Goal: Task Accomplishment & Management: Manage account settings

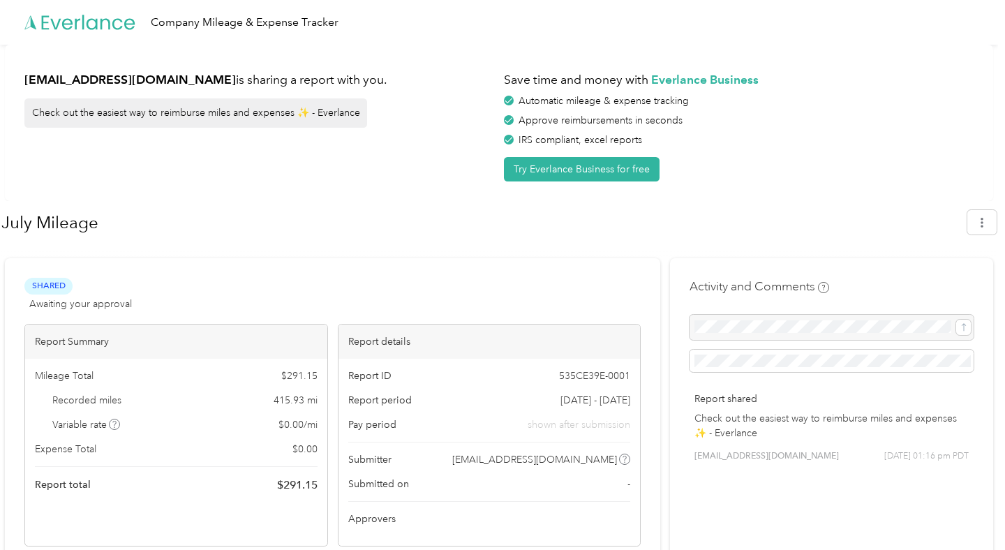
click at [110, 21] on icon at bounding box center [80, 23] width 112 height 80
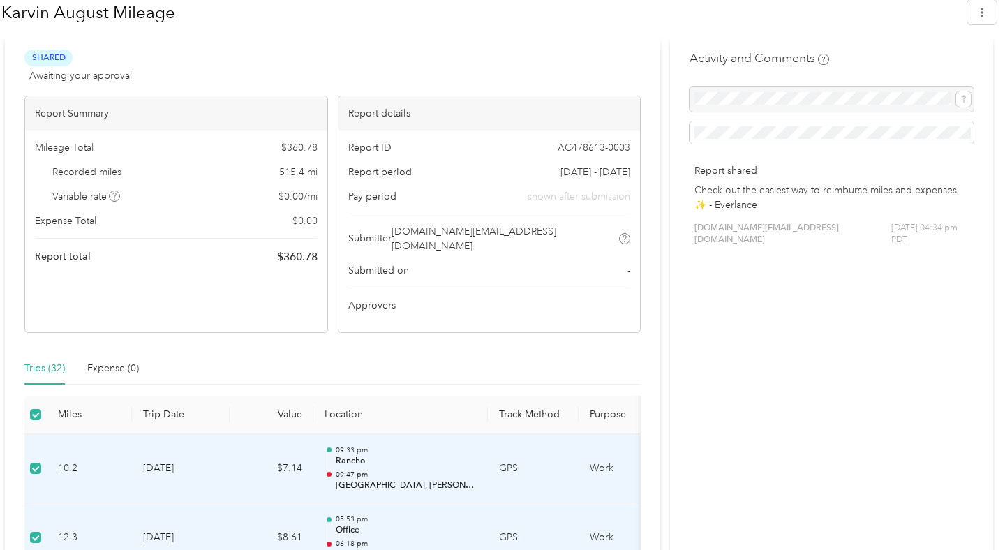
scroll to position [253, 0]
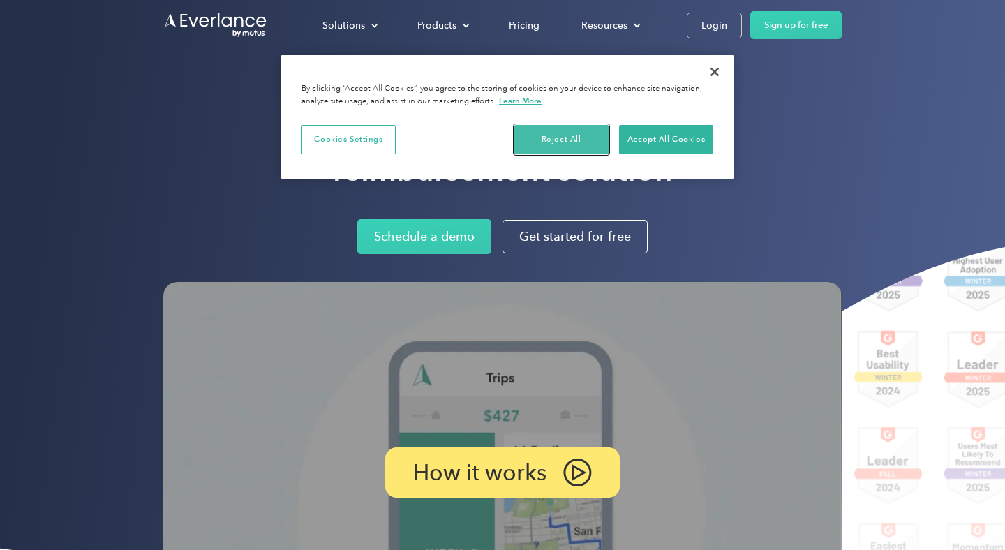
click at [574, 142] on button "Reject All" at bounding box center [561, 139] width 94 height 29
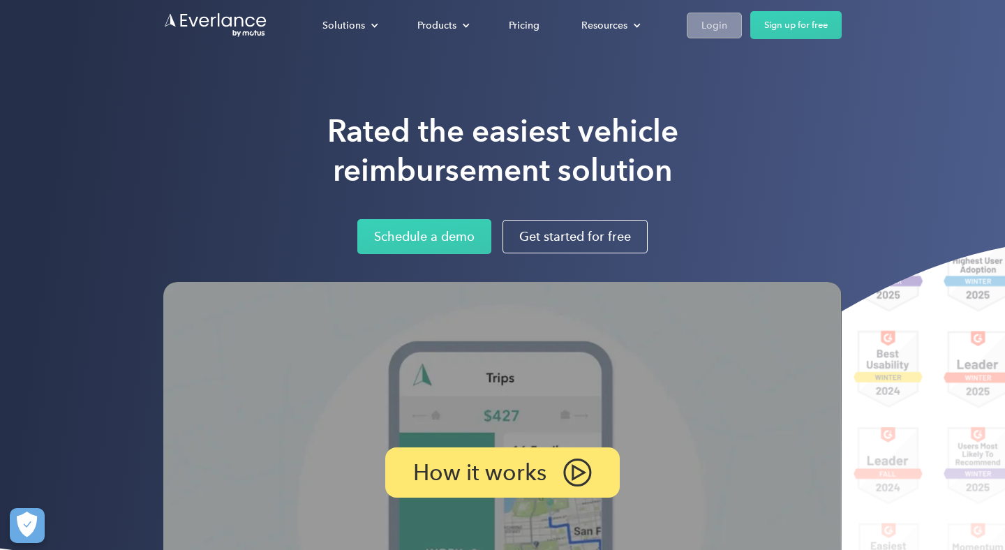
click at [712, 30] on div "Login" at bounding box center [714, 25] width 26 height 17
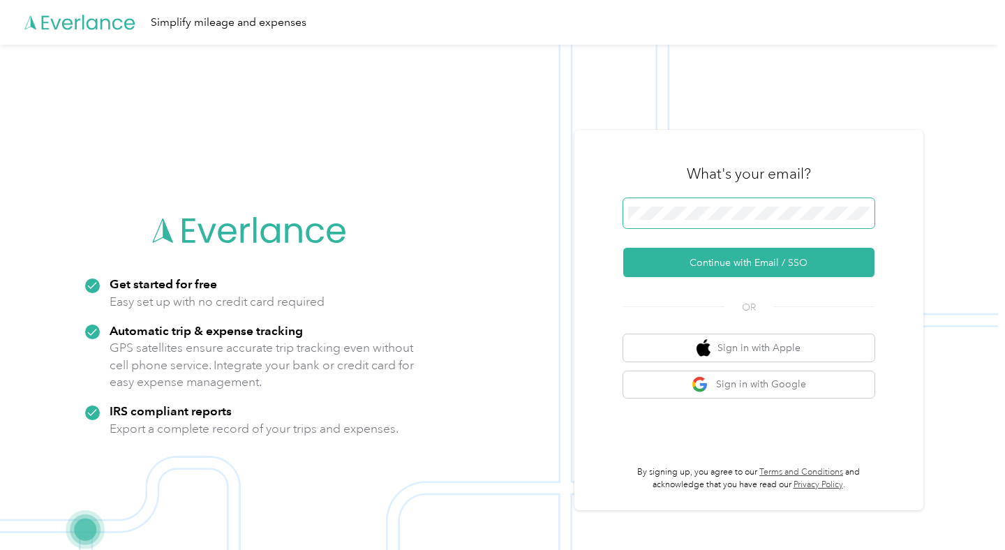
click at [685, 221] on span at bounding box center [748, 213] width 251 height 31
click at [623, 248] on button "Continue with Email / SSO" at bounding box center [748, 262] width 251 height 29
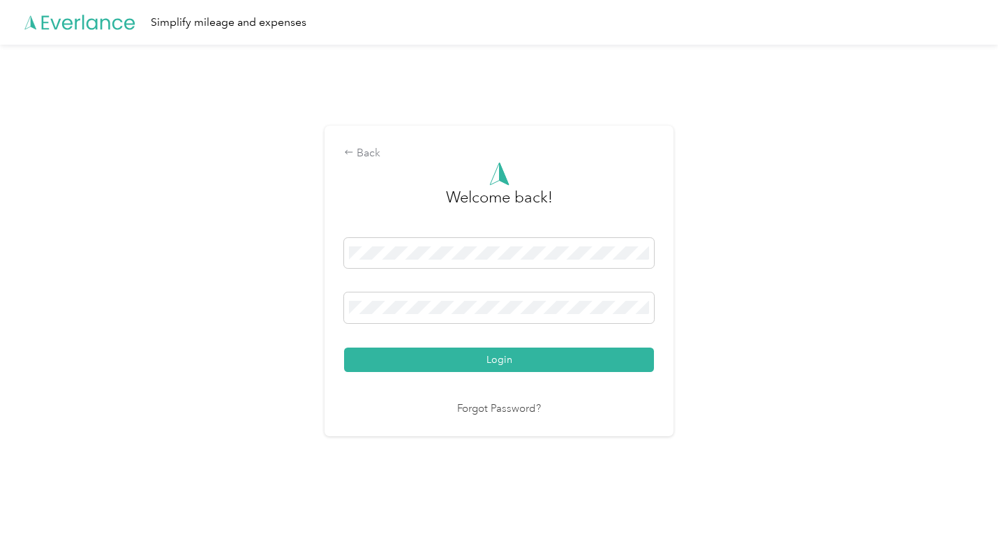
click at [344, 347] on button "Login" at bounding box center [499, 359] width 310 height 24
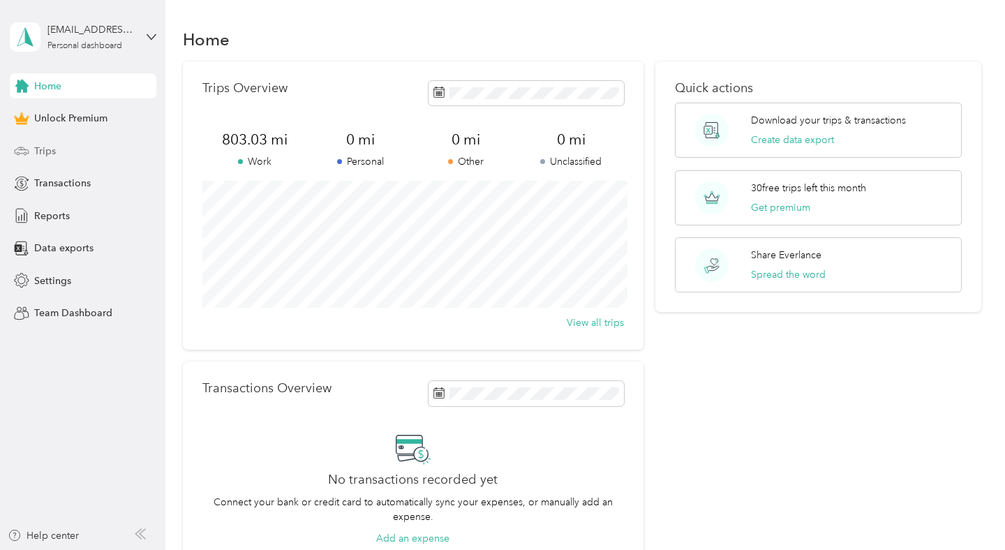
click at [86, 150] on div "Trips" at bounding box center [83, 150] width 147 height 25
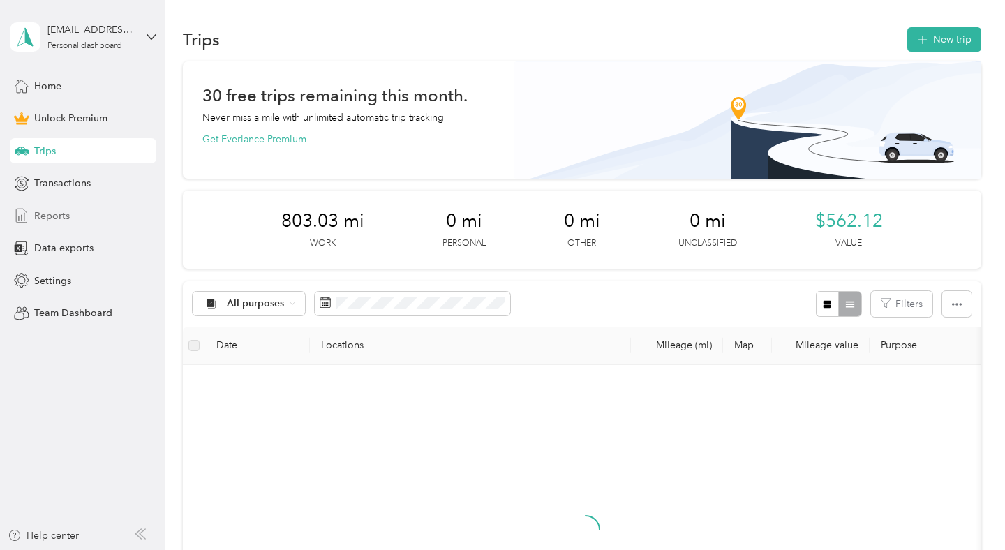
click at [66, 211] on span "Reports" at bounding box center [52, 216] width 36 height 15
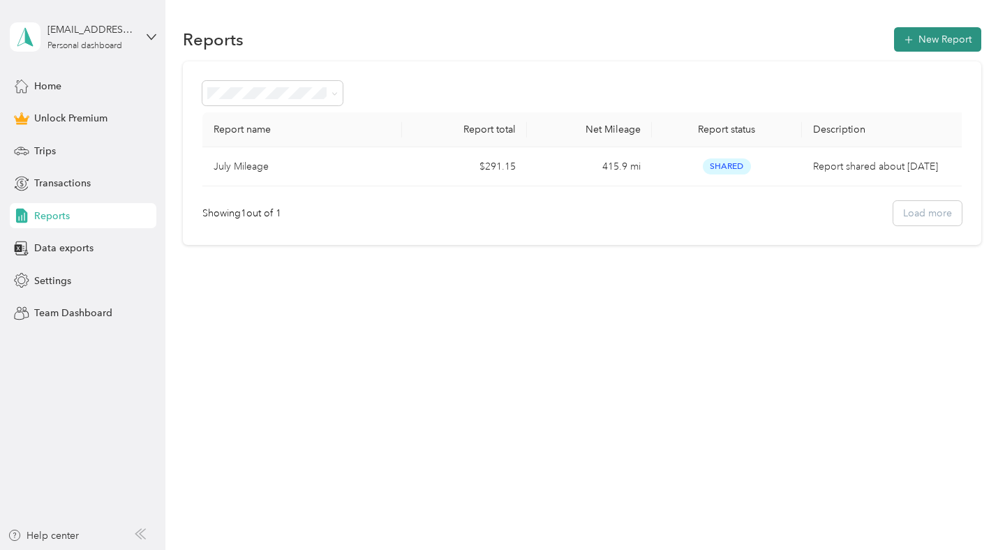
click at [951, 40] on button "New Report" at bounding box center [937, 39] width 87 height 24
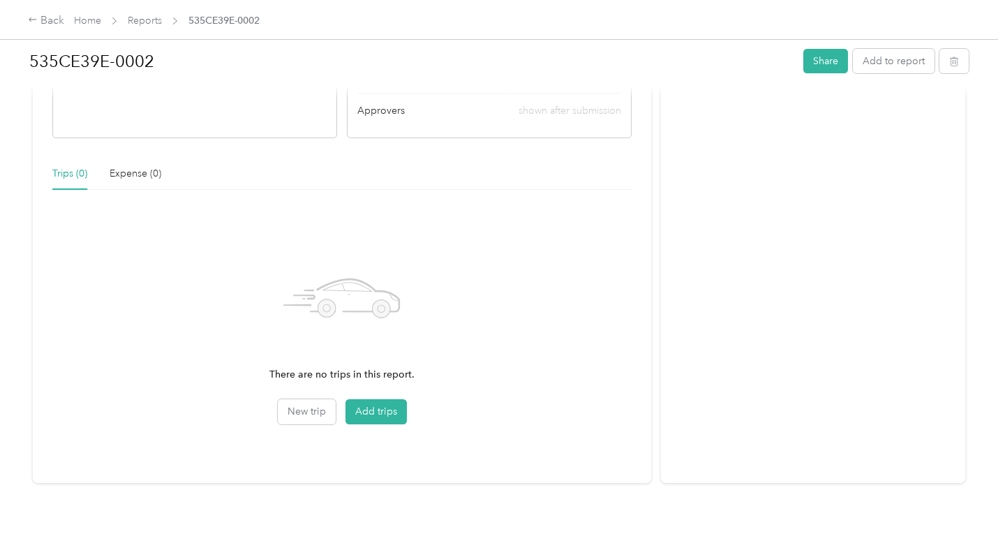
scroll to position [263, 0]
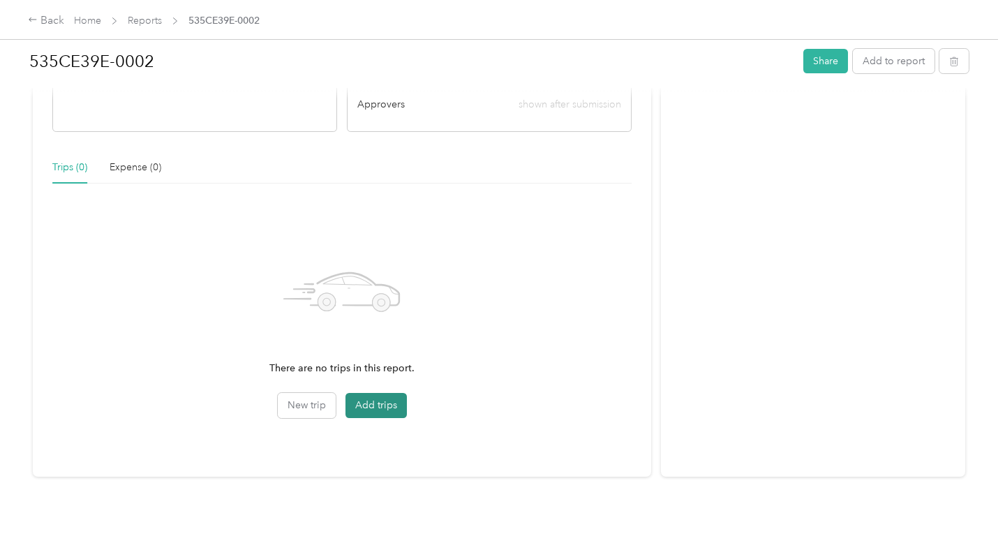
click at [361, 404] on button "Add trips" at bounding box center [375, 405] width 61 height 25
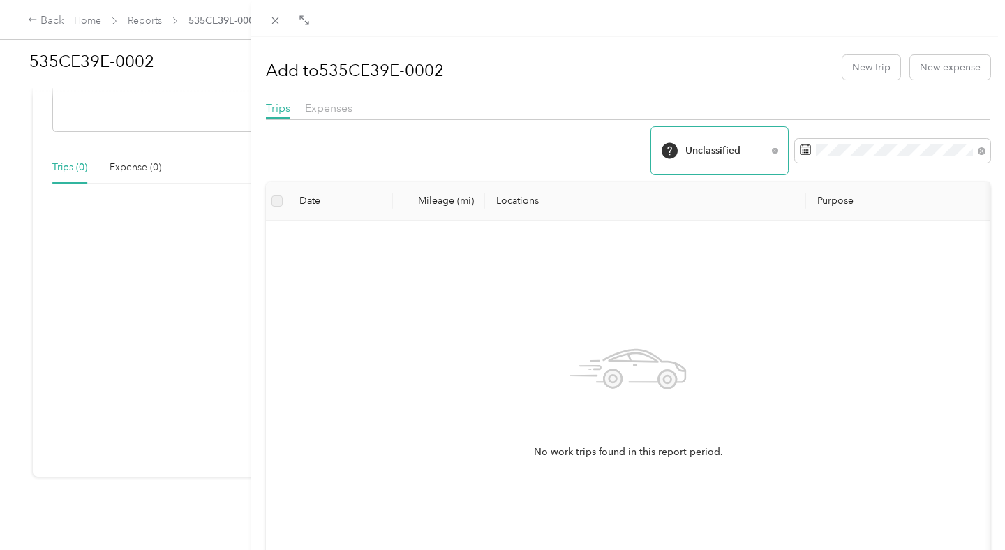
click at [752, 151] on span "Unclassified" at bounding box center [726, 151] width 82 height 10
click at [721, 310] on span "Sunright Tea Studio" at bounding box center [731, 315] width 93 height 15
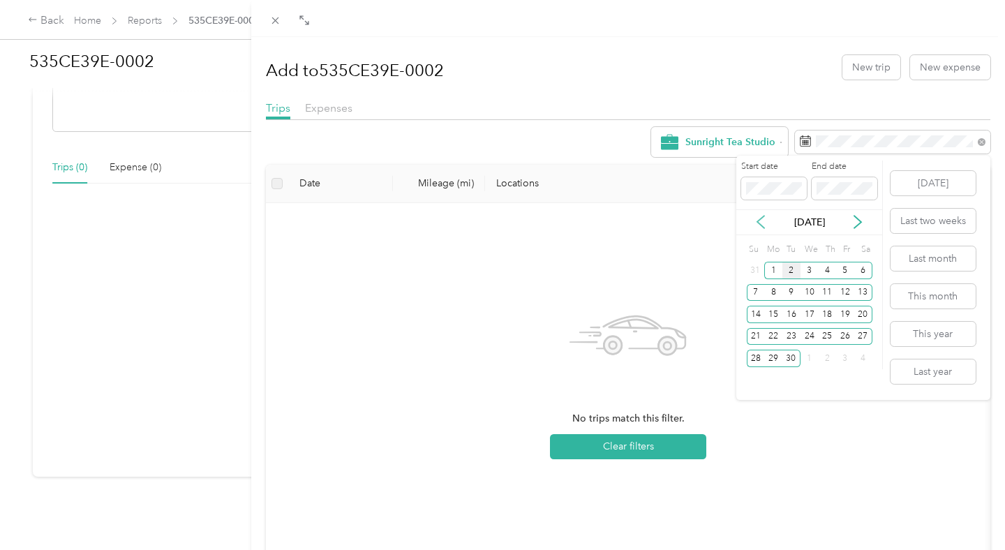
click at [762, 224] on icon at bounding box center [761, 222] width 14 height 14
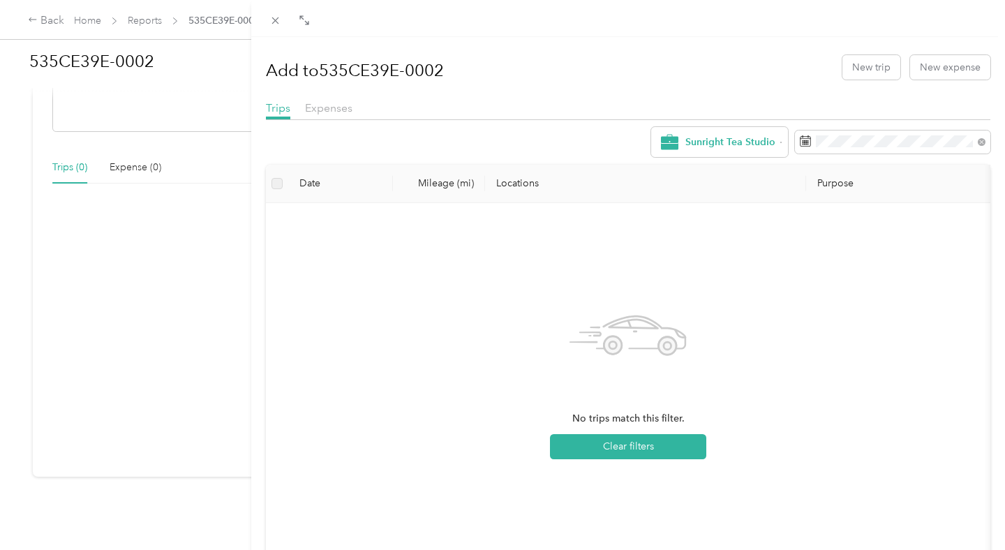
click at [674, 163] on div "Sunright Tea Studio Date Mileage (mi) Locations Purpose No trips match this fil…" at bounding box center [628, 373] width 724 height 492
click at [900, 128] on form "Sunright Tea Studio" at bounding box center [821, 142] width 340 height 30
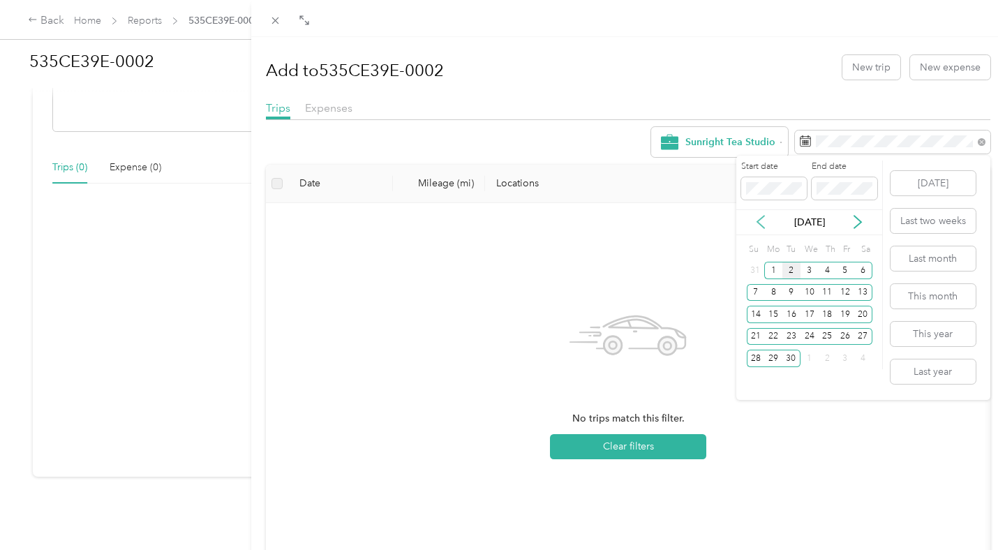
click at [765, 227] on icon at bounding box center [761, 222] width 14 height 14
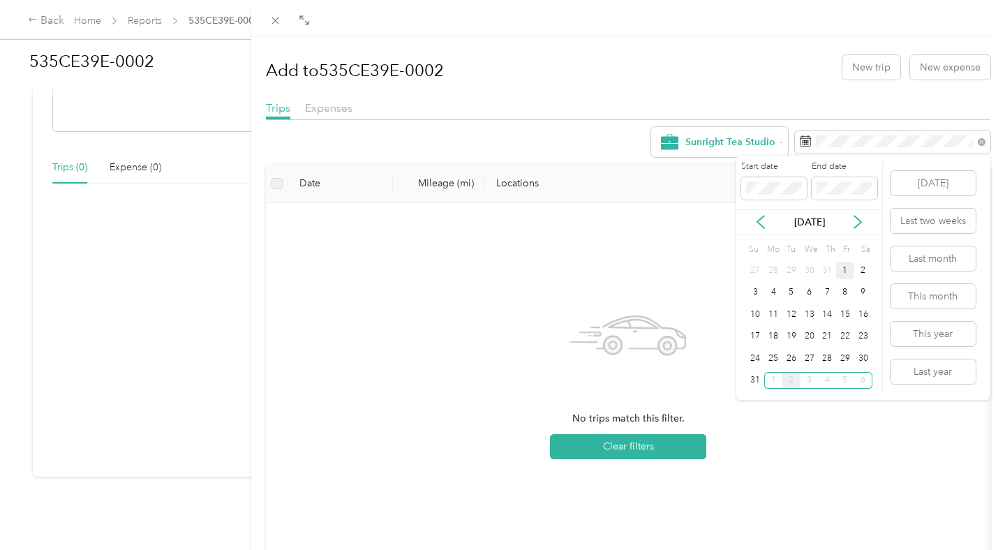
click at [847, 266] on div "1" at bounding box center [845, 270] width 18 height 17
click at [752, 385] on div "31" at bounding box center [756, 380] width 18 height 17
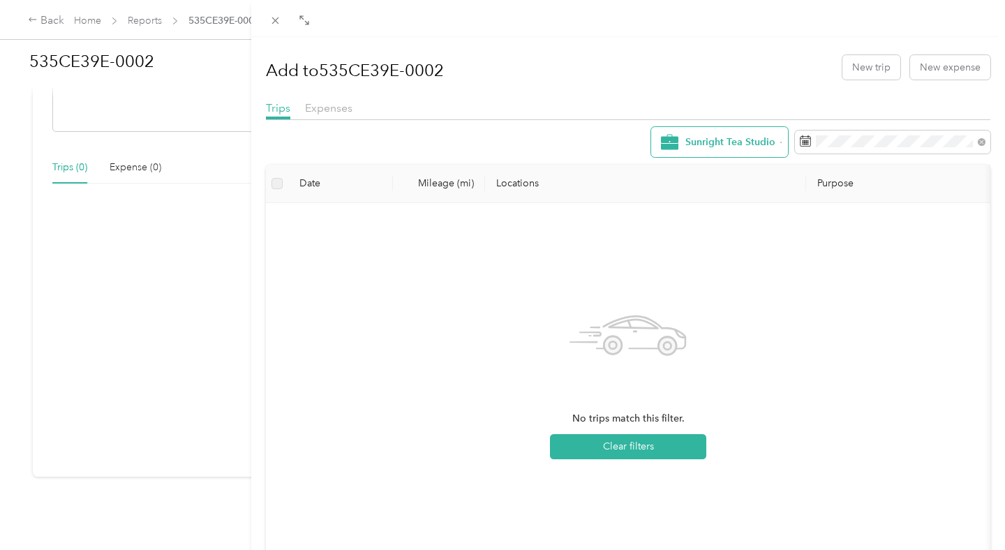
click at [775, 151] on div "Sunright Tea Studio" at bounding box center [719, 142] width 137 height 30
click at [730, 244] on span "Work" at bounding box center [738, 244] width 107 height 15
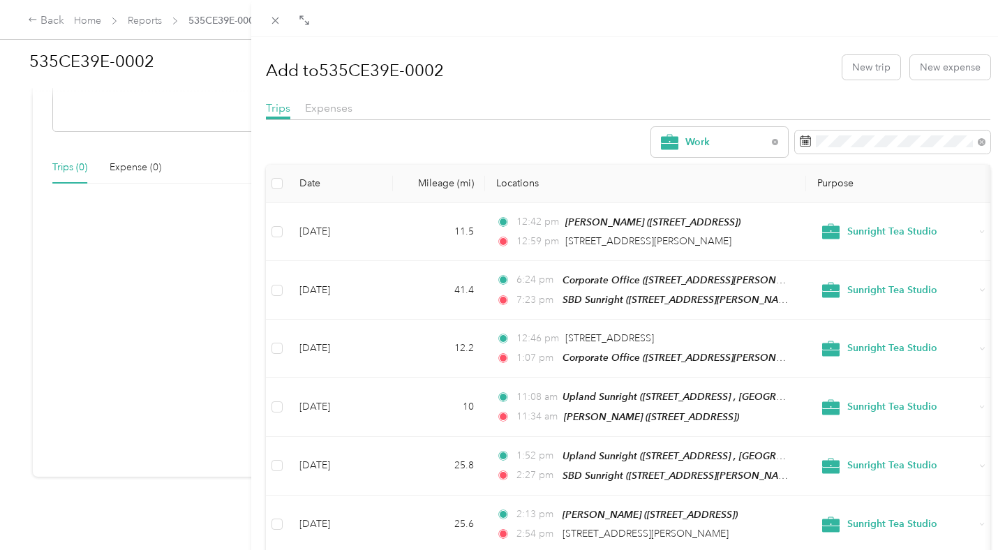
click at [284, 173] on th at bounding box center [277, 184] width 22 height 38
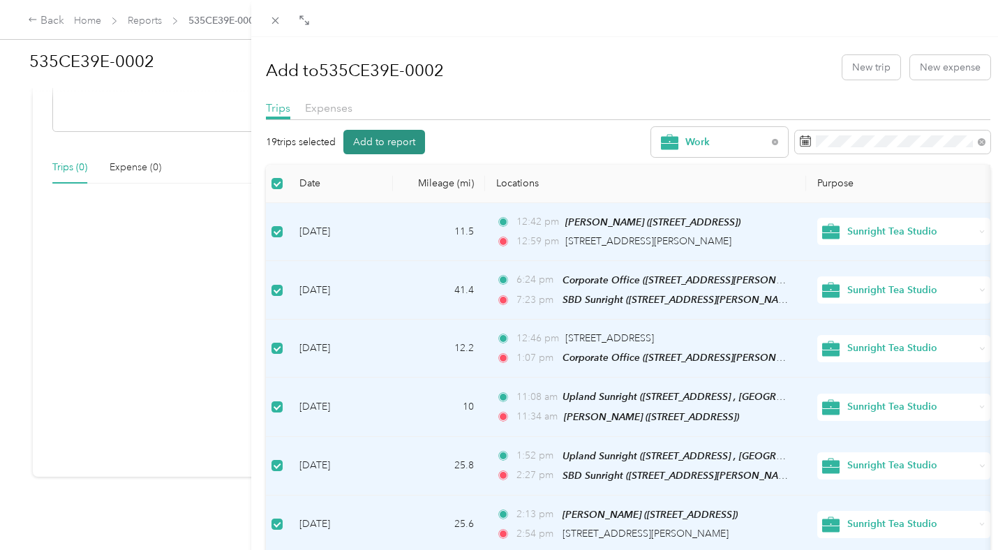
click at [401, 137] on button "Add to report" at bounding box center [384, 142] width 82 height 24
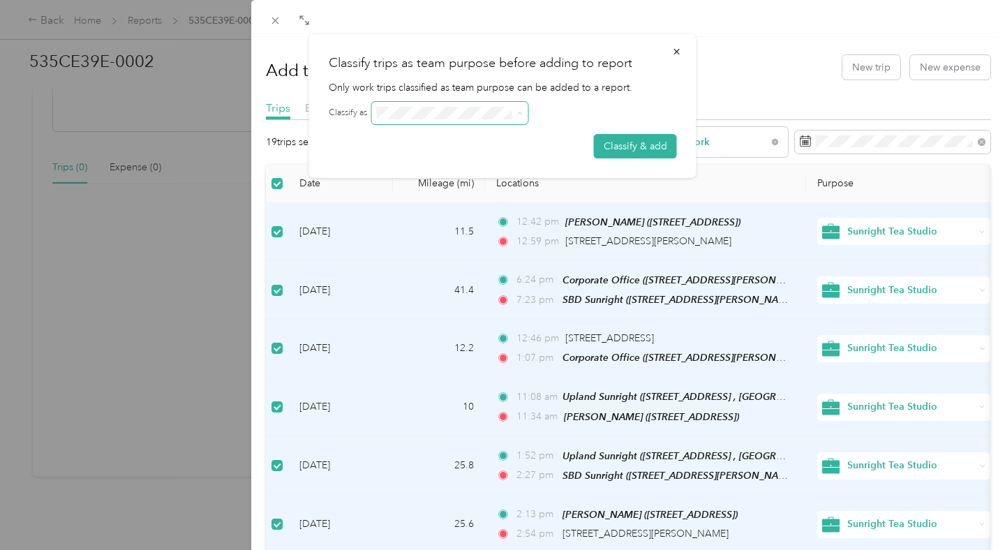
click at [514, 114] on span at bounding box center [517, 113] width 11 height 10
click at [680, 54] on icon "button" at bounding box center [677, 52] width 10 height 10
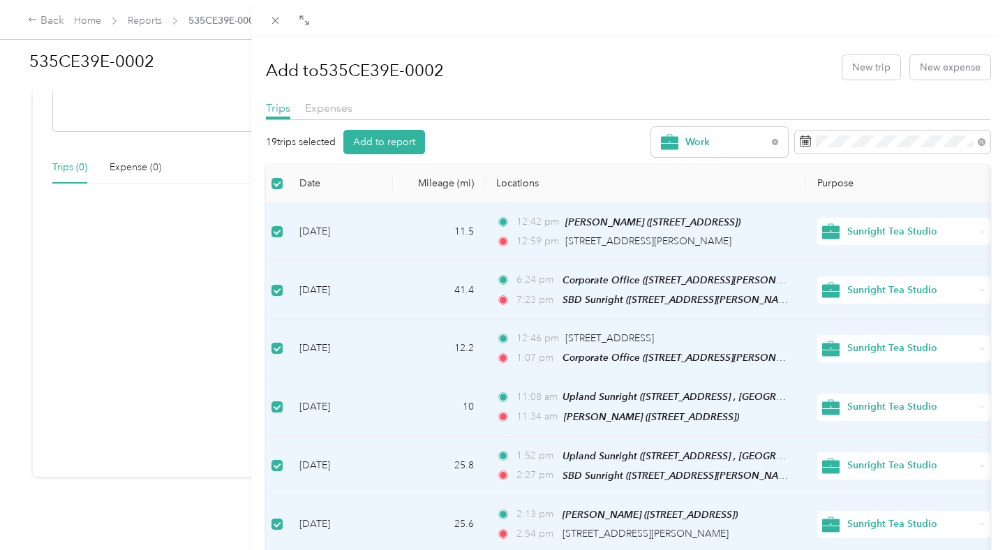
scroll to position [263, 0]
click at [391, 150] on button "Add to report" at bounding box center [384, 142] width 82 height 24
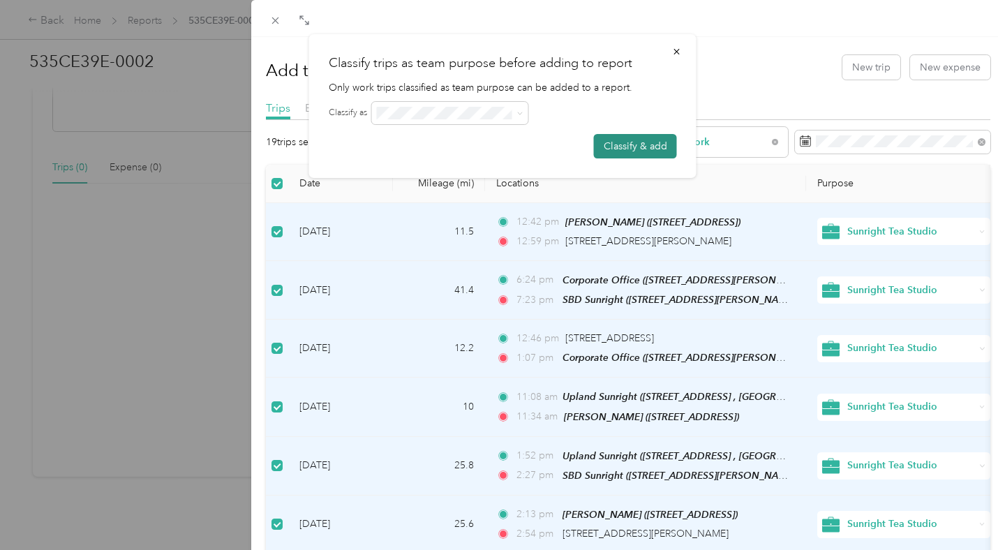
click at [655, 151] on button "Classify & add" at bounding box center [635, 146] width 83 height 24
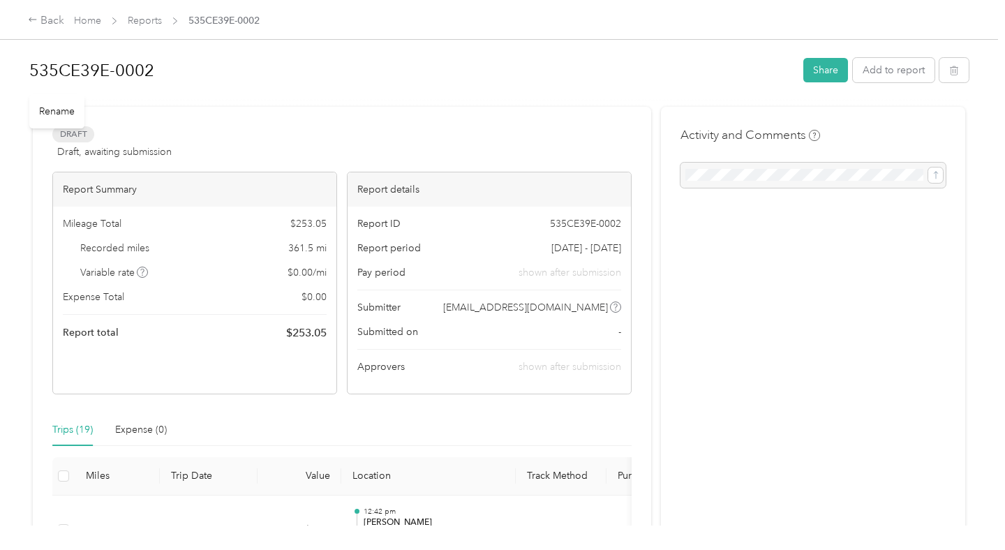
click at [126, 77] on h1 "535CE39E-0002" at bounding box center [411, 70] width 764 height 33
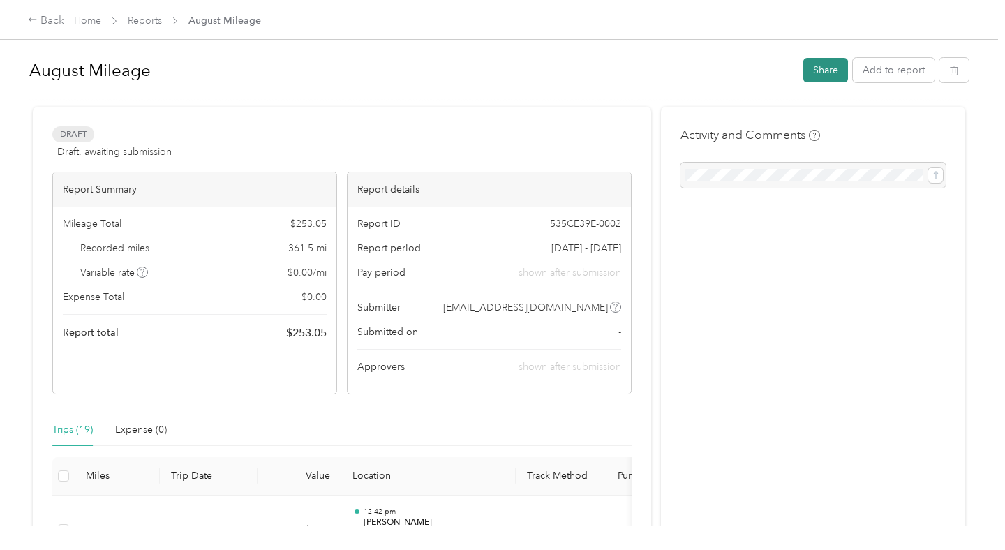
click at [838, 75] on button "Share" at bounding box center [825, 70] width 45 height 24
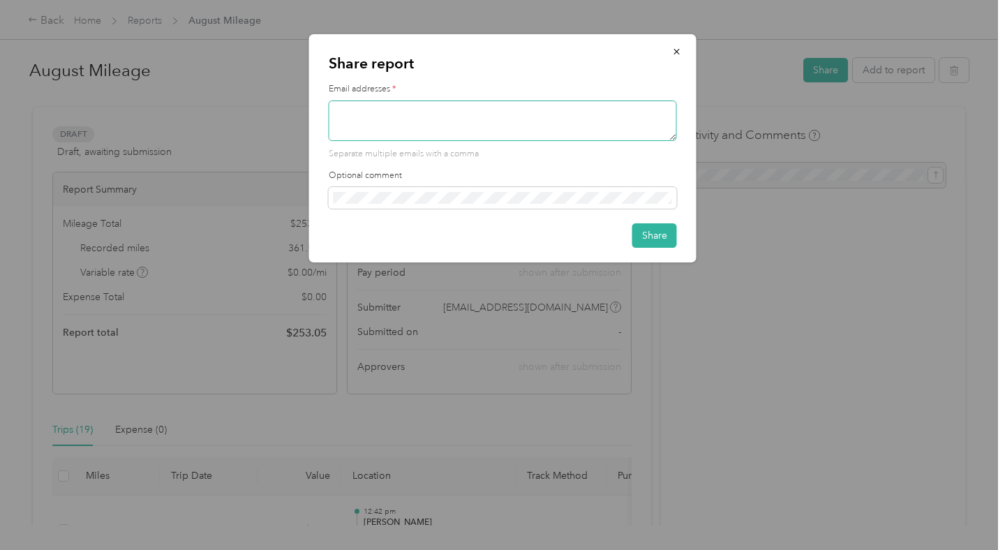
click at [514, 123] on textarea at bounding box center [503, 120] width 348 height 40
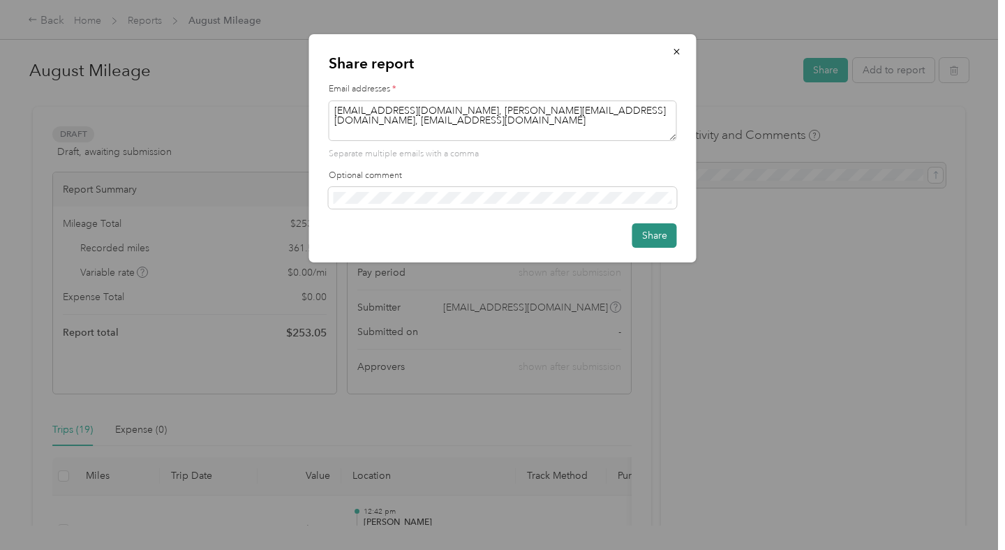
type textarea "[EMAIL_ADDRESS][DOMAIN_NAME], [PERSON_NAME][EMAIL_ADDRESS][DOMAIN_NAME], [EMAIL…"
click at [650, 237] on button "Share" at bounding box center [654, 235] width 45 height 24
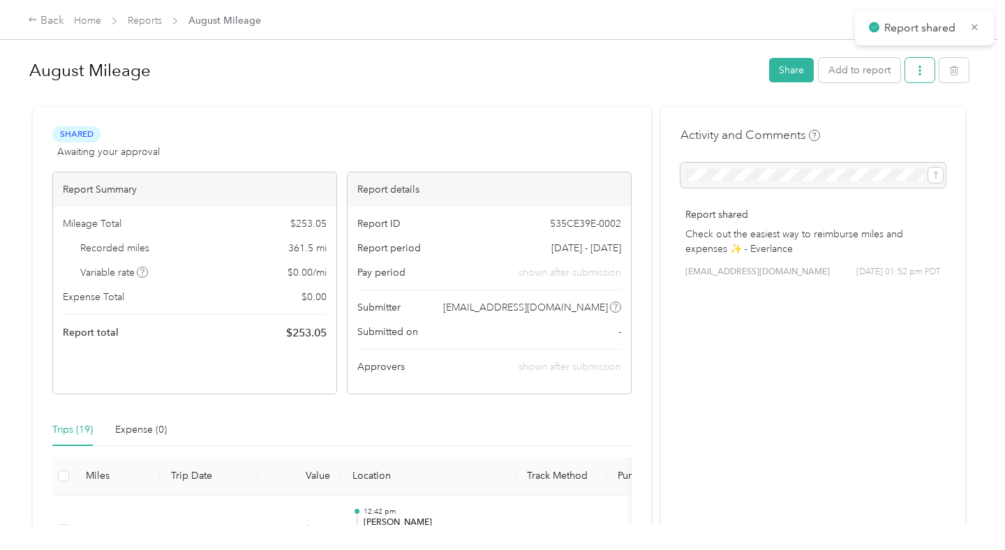
click at [924, 70] on icon "button" at bounding box center [920, 71] width 10 height 10
click at [919, 123] on div "Download" at bounding box center [890, 121] width 83 height 15
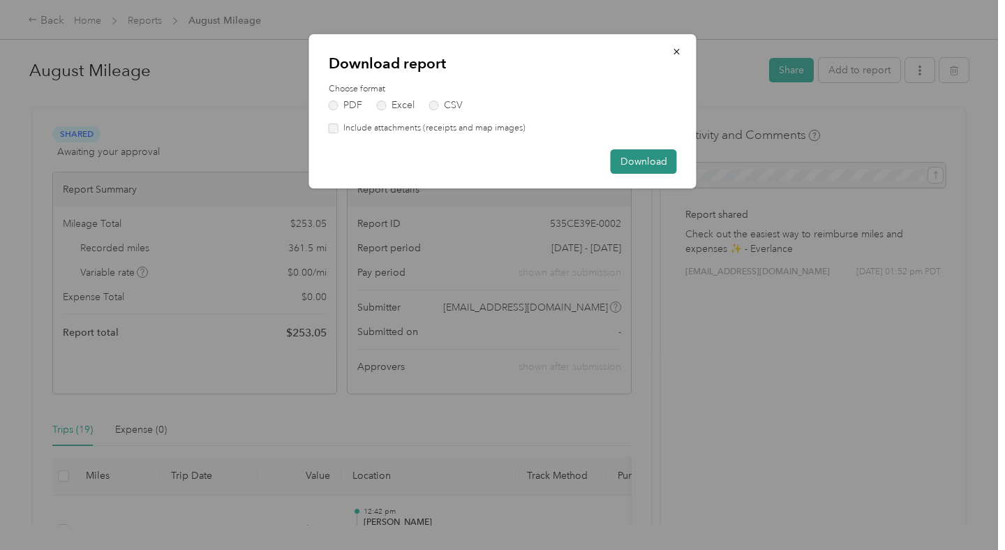
click at [630, 170] on button "Download" at bounding box center [644, 161] width 66 height 24
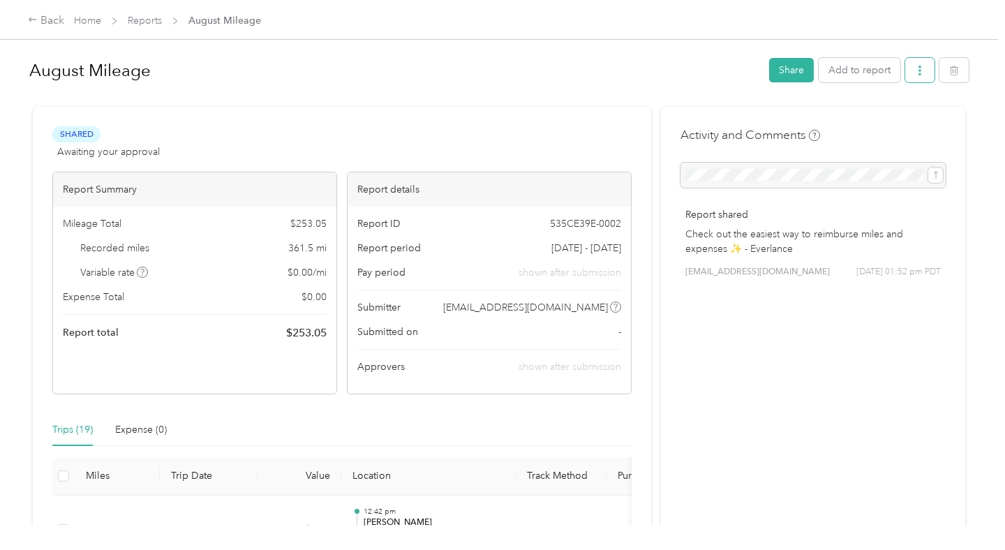
click at [921, 75] on icon "button" at bounding box center [919, 71] width 3 height 10
click at [913, 120] on div "Download" at bounding box center [890, 121] width 83 height 15
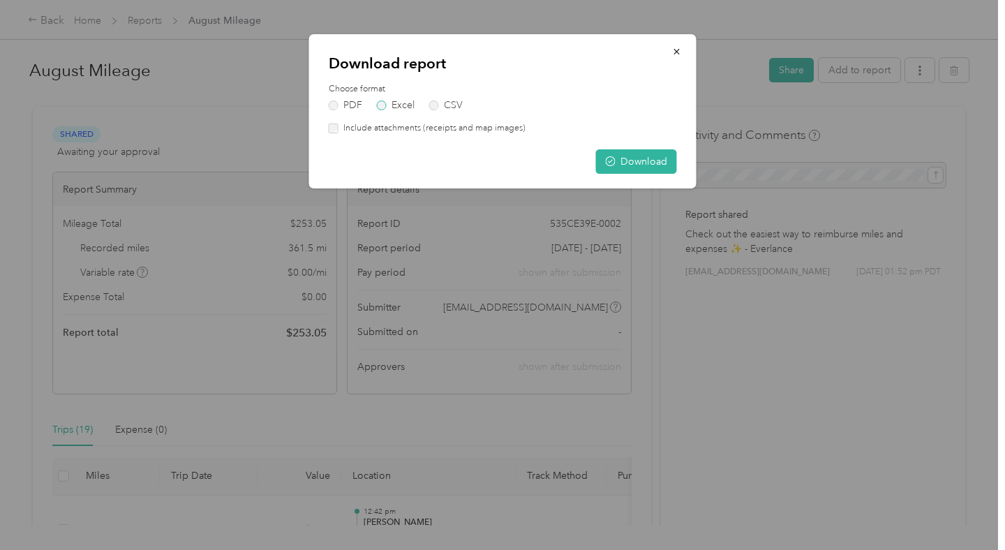
click at [399, 105] on label "Excel" at bounding box center [396, 105] width 38 height 10
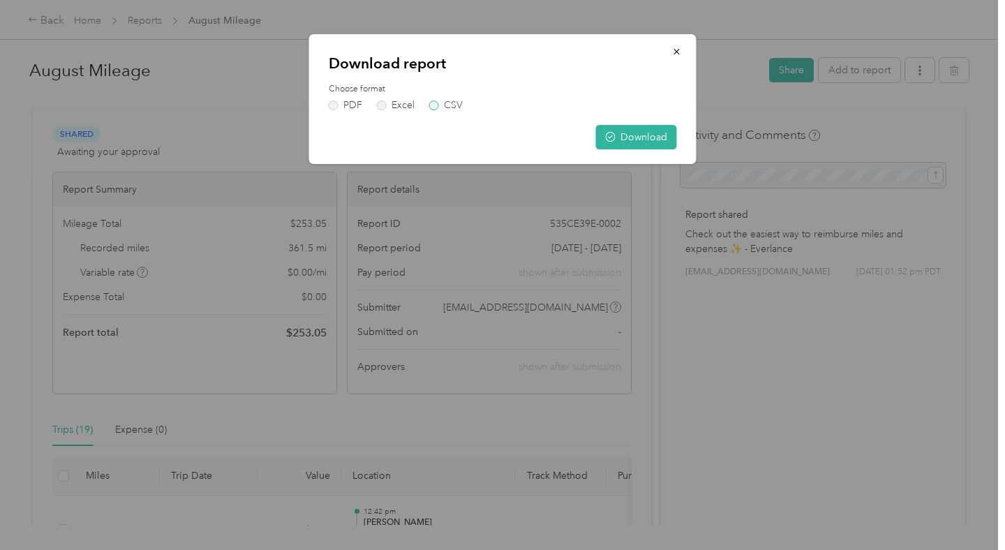
click at [450, 104] on label "CSV" at bounding box center [445, 105] width 33 height 10
click at [414, 103] on label "Excel" at bounding box center [396, 105] width 38 height 10
click at [357, 102] on label "PDF" at bounding box center [345, 105] width 33 height 10
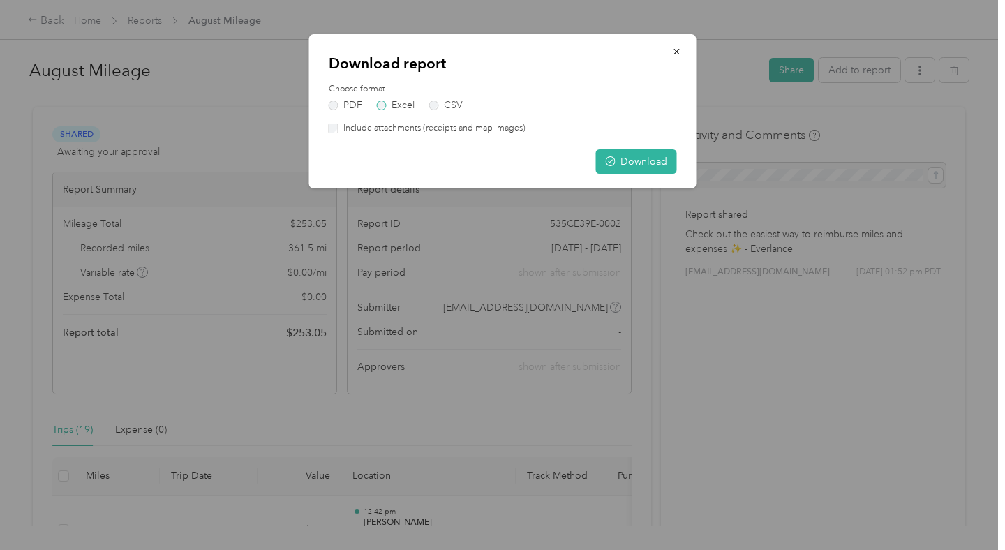
click at [401, 102] on label "Excel" at bounding box center [396, 105] width 38 height 10
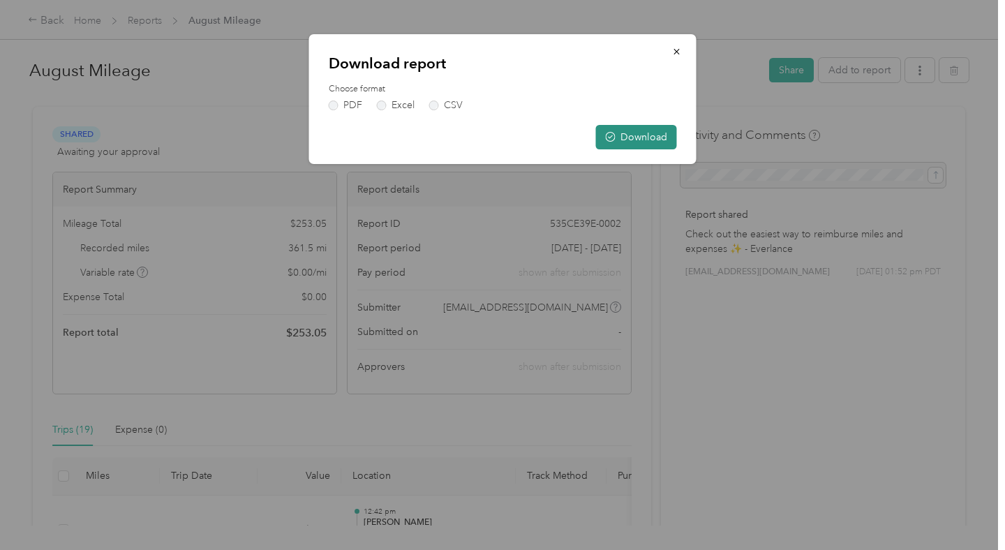
click at [631, 143] on button "Download" at bounding box center [636, 137] width 81 height 24
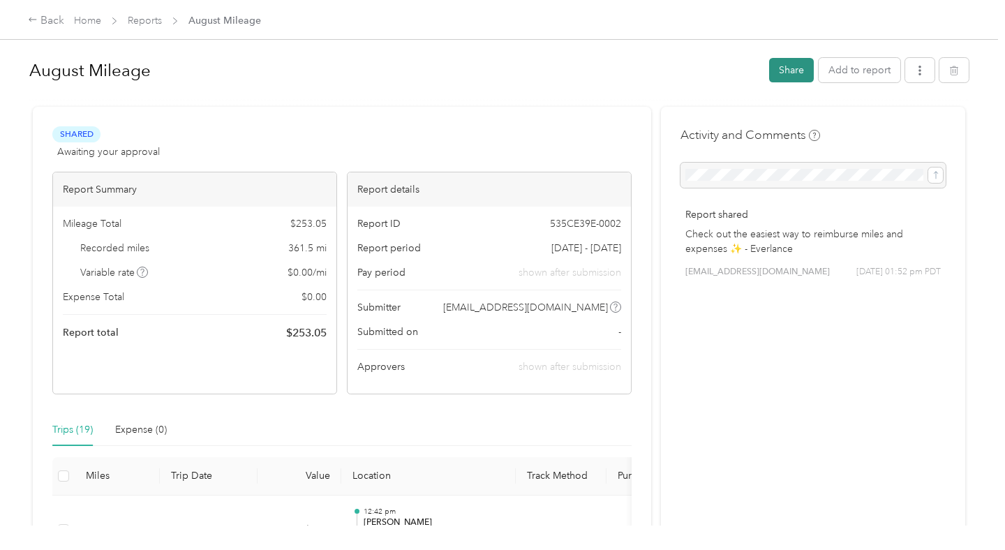
click at [793, 77] on button "Share" at bounding box center [791, 70] width 45 height 24
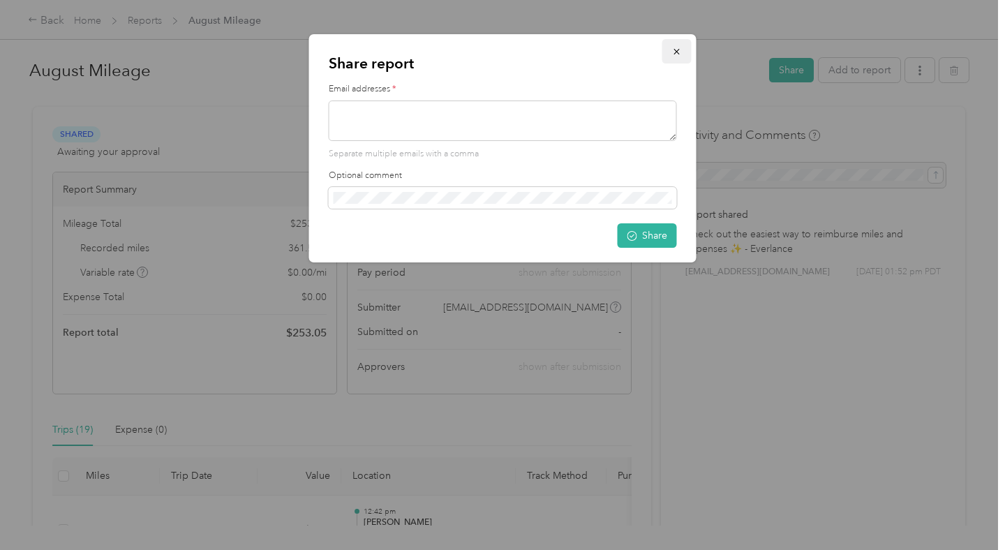
click at [673, 57] on icon "button" at bounding box center [677, 52] width 10 height 10
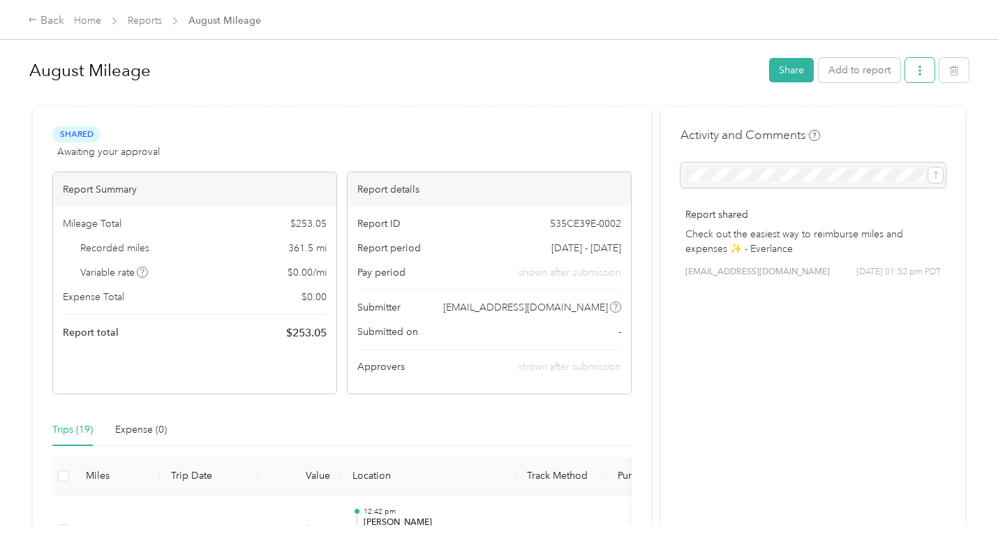
click at [925, 79] on button "button" at bounding box center [919, 70] width 29 height 24
click at [915, 123] on div "Download" at bounding box center [890, 121] width 83 height 15
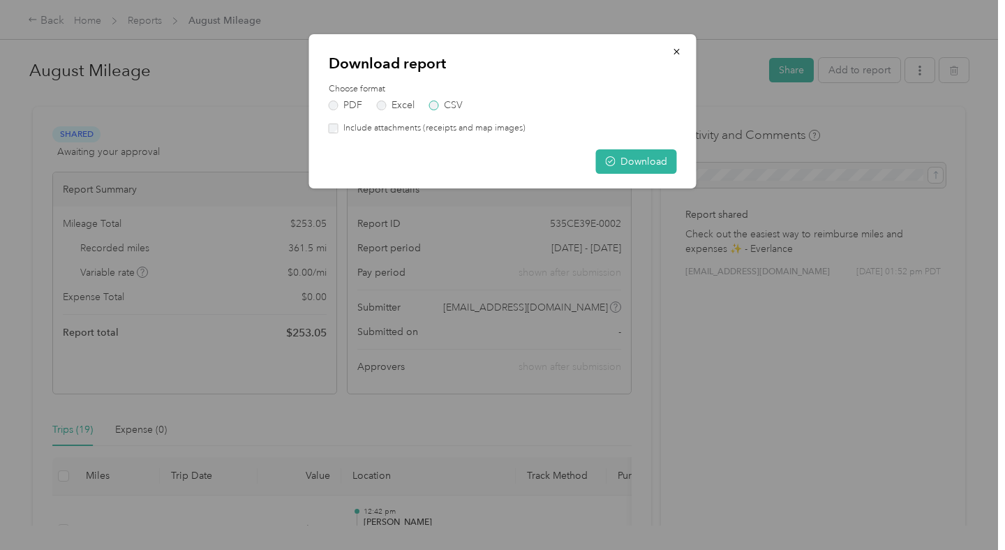
click at [458, 107] on label "CSV" at bounding box center [445, 105] width 33 height 10
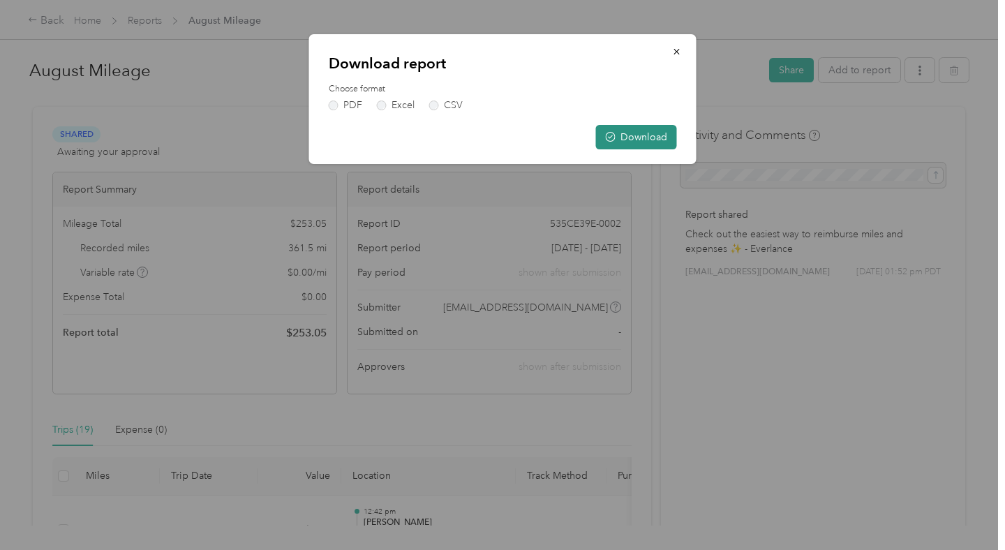
click at [660, 141] on button "Download" at bounding box center [636, 137] width 81 height 24
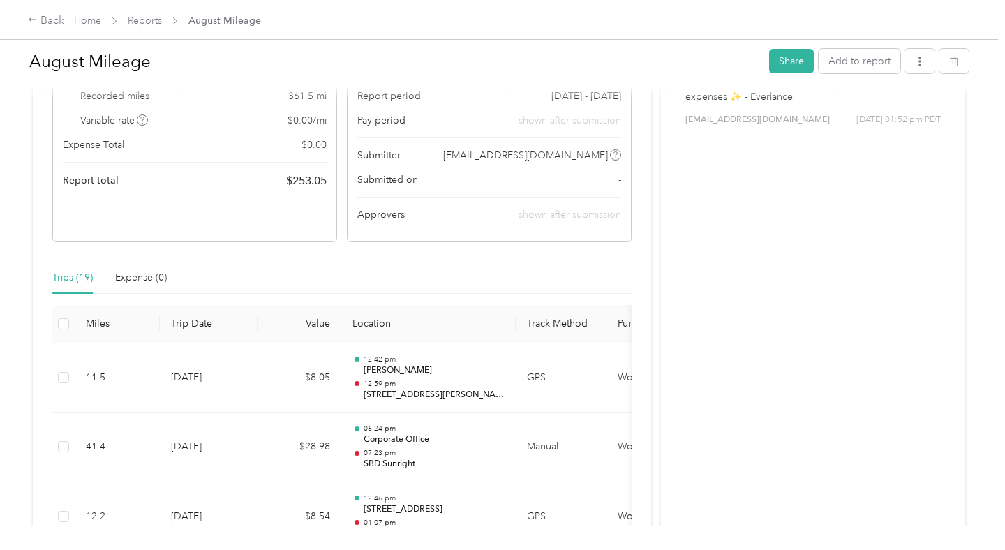
scroll to position [181, 0]
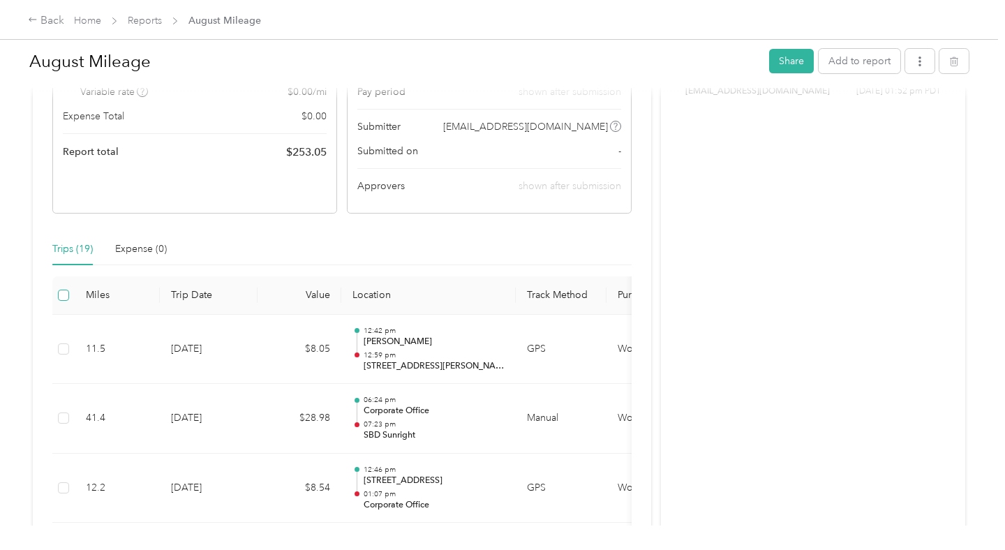
click at [69, 302] on label at bounding box center [63, 294] width 11 height 15
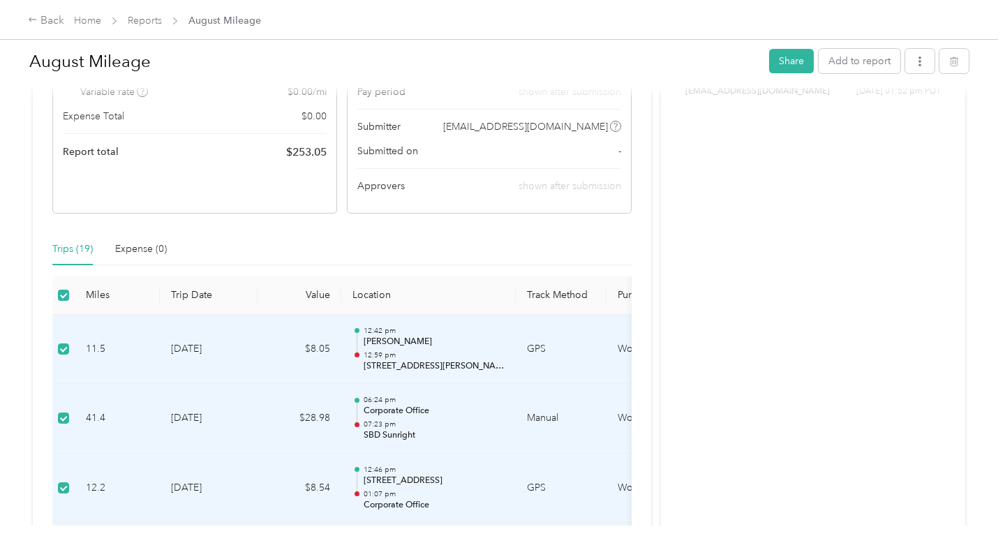
click at [69, 302] on label at bounding box center [63, 294] width 11 height 15
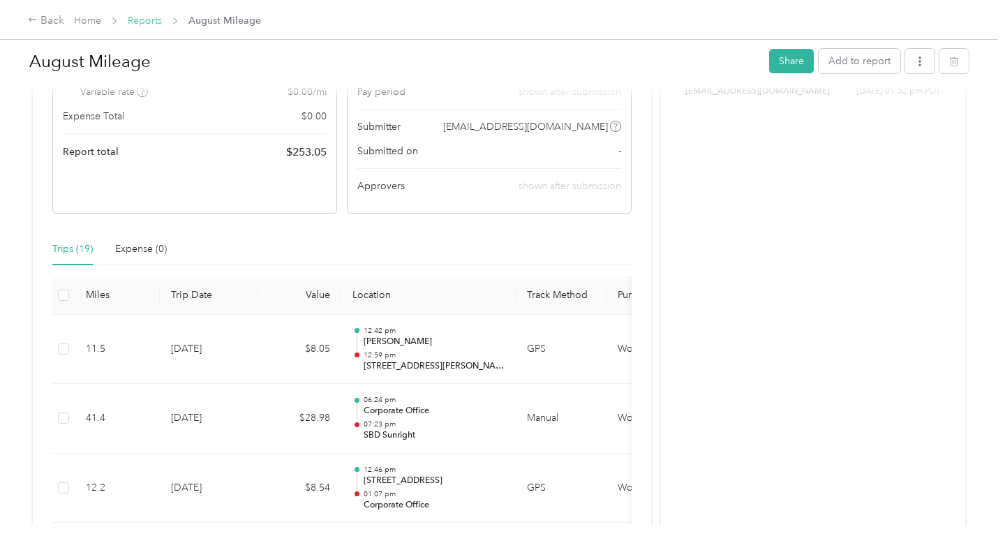
click at [148, 22] on link "Reports" at bounding box center [145, 21] width 34 height 12
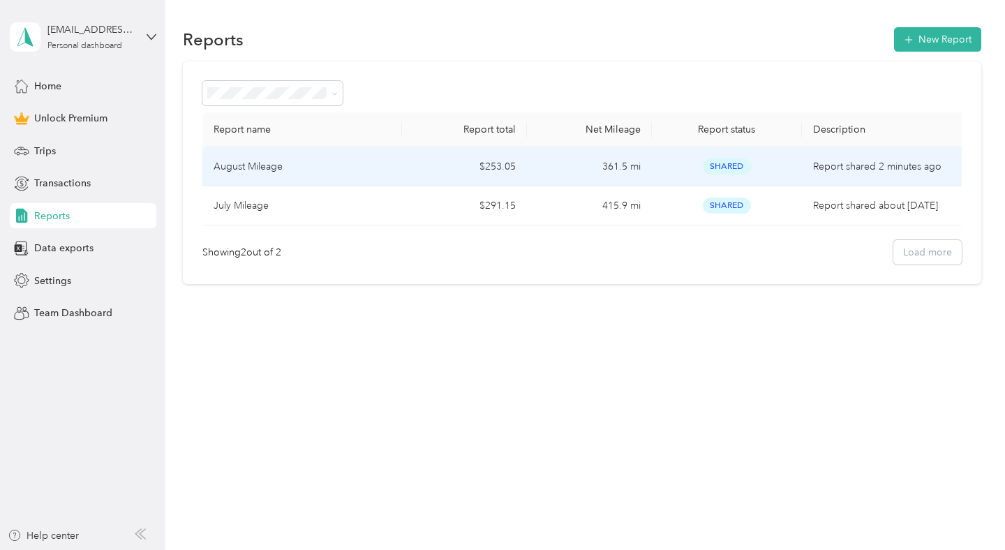
click at [263, 167] on p "August Mileage" at bounding box center [248, 166] width 69 height 15
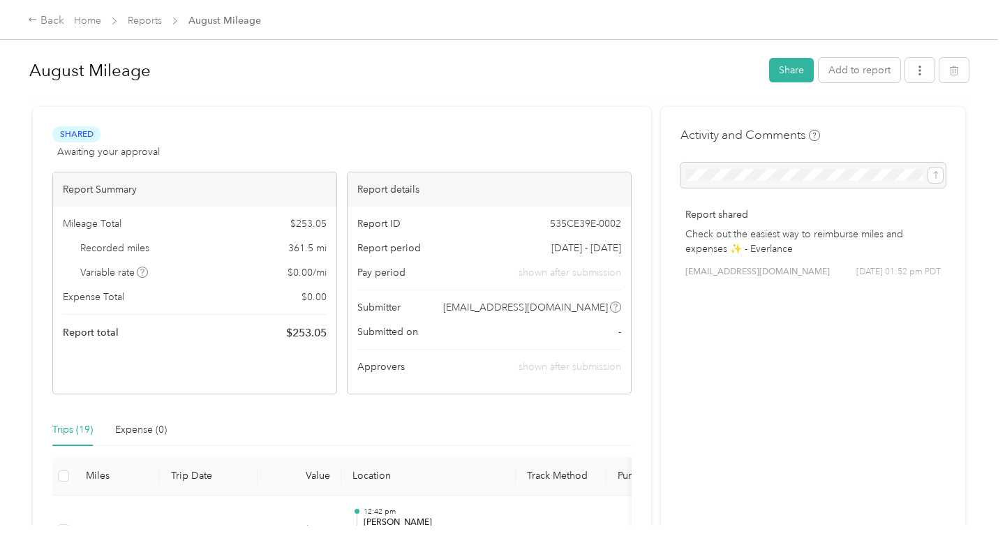
click at [149, 71] on h1 "August Mileage" at bounding box center [394, 70] width 730 height 33
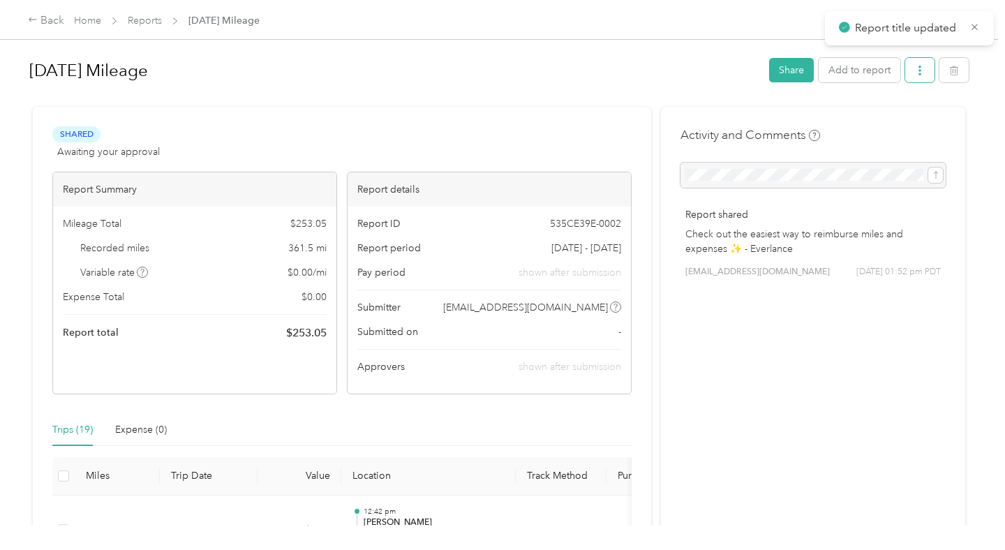
click at [925, 69] on icon "button" at bounding box center [920, 71] width 10 height 10
click at [906, 119] on span "Download" at bounding box center [887, 121] width 46 height 15
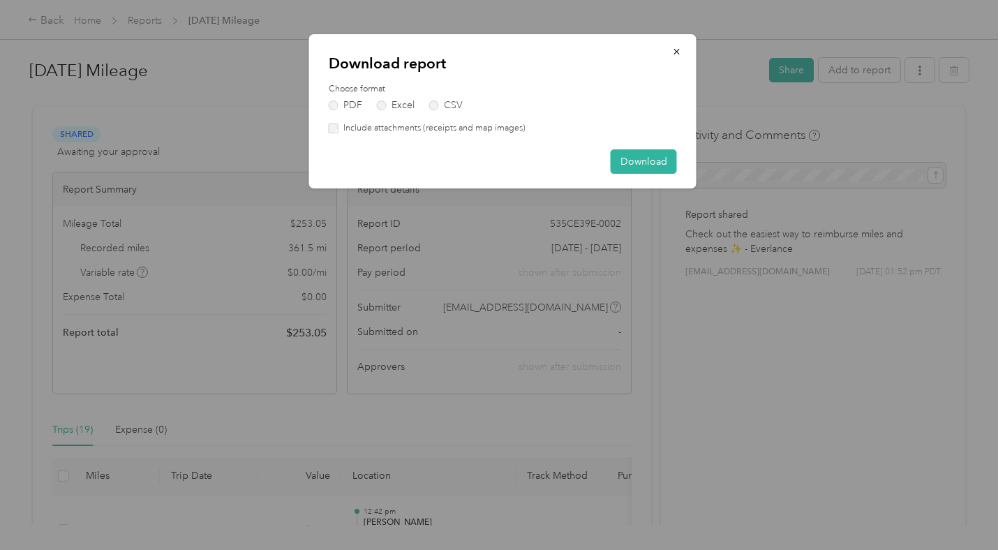
click at [492, 125] on label "Include attachments (receipts and map images)" at bounding box center [431, 128] width 187 height 13
click at [645, 159] on button "Download" at bounding box center [644, 161] width 66 height 24
